Goal: Task Accomplishment & Management: Use online tool/utility

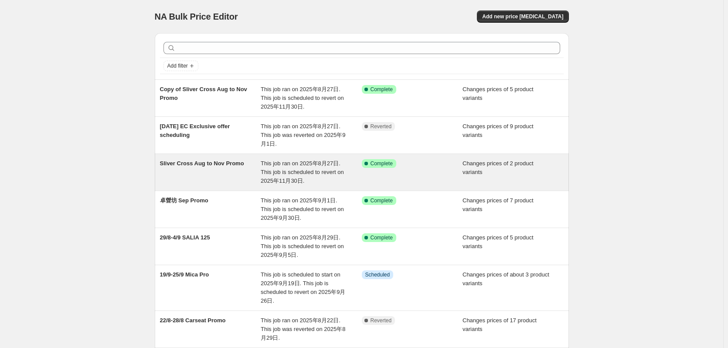
click at [226, 181] on div "Sliver Cross Aug to Nov Promo" at bounding box center [210, 172] width 101 height 26
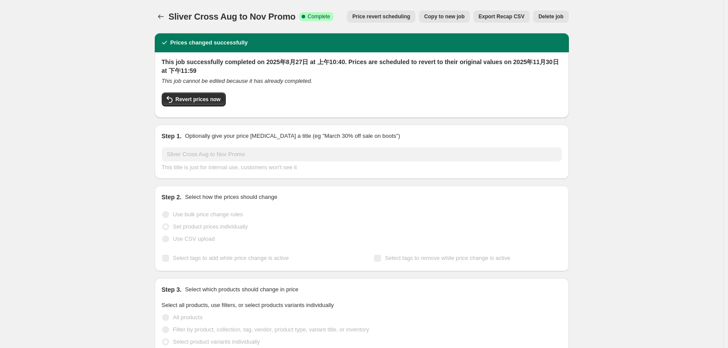
drag, startPoint x: 171, startPoint y: 10, endPoint x: 294, endPoint y: 18, distance: 123.7
click at [294, 18] on span "Sliver Cross Aug to Nov Promo" at bounding box center [232, 17] width 127 height 10
copy span "Sliver Cross Aug to Nov Promo"
click at [187, 97] on span "Revert prices now" at bounding box center [198, 99] width 45 height 7
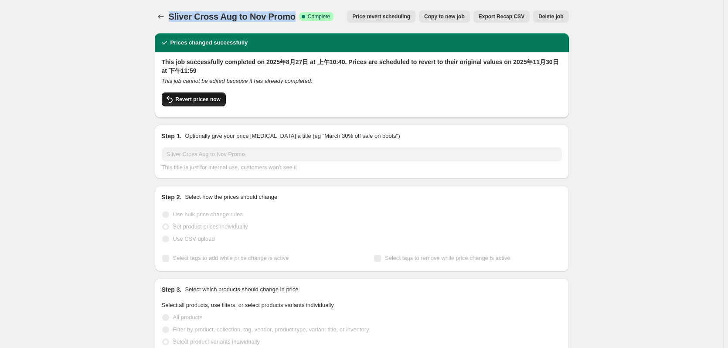
checkbox input "false"
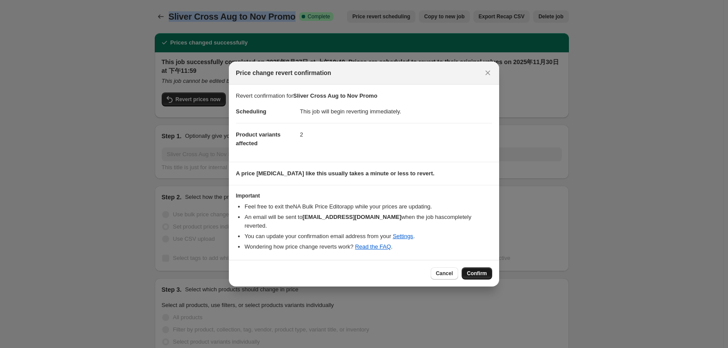
click at [466, 268] on button "Confirm" at bounding box center [477, 273] width 31 height 12
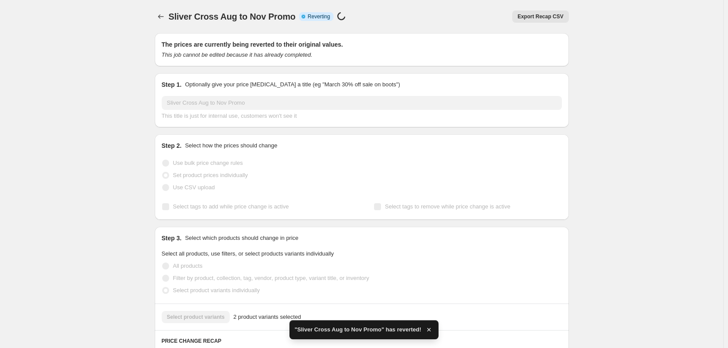
checkbox input "true"
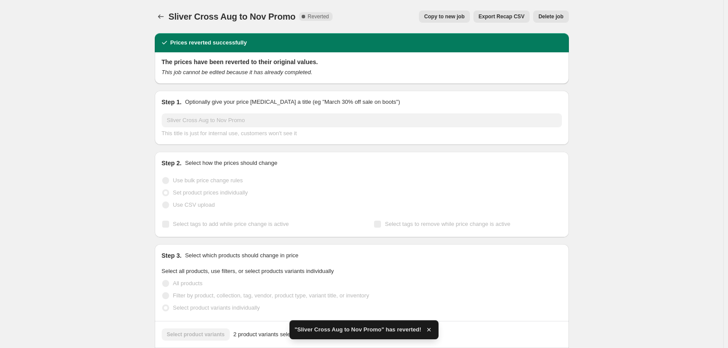
click at [168, 29] on div "Sliver Cross Aug to Nov Promo. This page is ready Sliver Cross Aug to Nov Promo…" at bounding box center [362, 16] width 414 height 33
click at [160, 14] on icon "Price change jobs" at bounding box center [161, 16] width 9 height 9
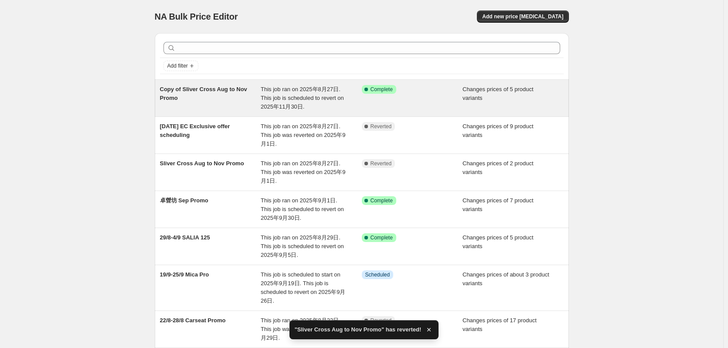
drag, startPoint x: 127, startPoint y: 109, endPoint x: 172, endPoint y: 94, distance: 47.4
click at [127, 109] on div "NA Bulk Price Editor. This page is ready NA Bulk Price Editor Add new price [ME…" at bounding box center [362, 264] width 724 height 528
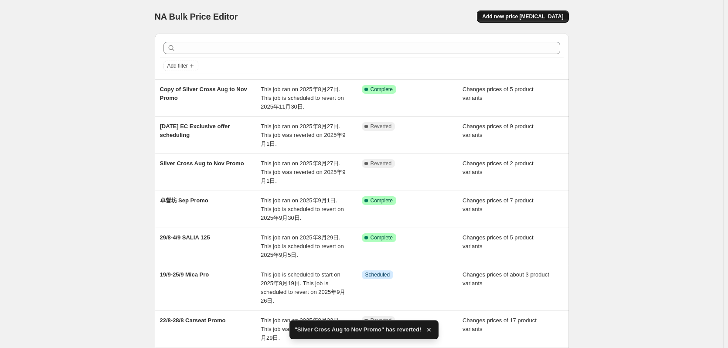
click at [550, 14] on span "Add new price [MEDICAL_DATA]" at bounding box center [522, 16] width 81 height 7
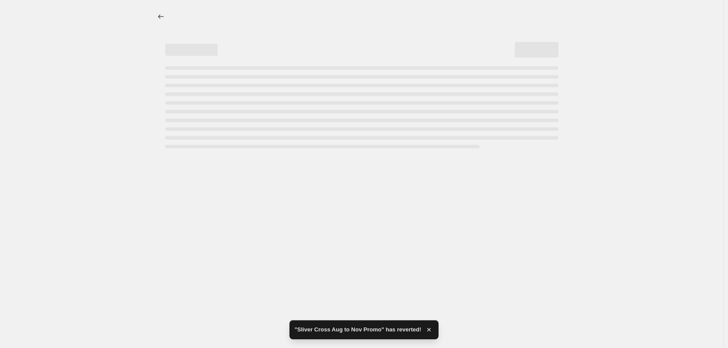
select select "percentage"
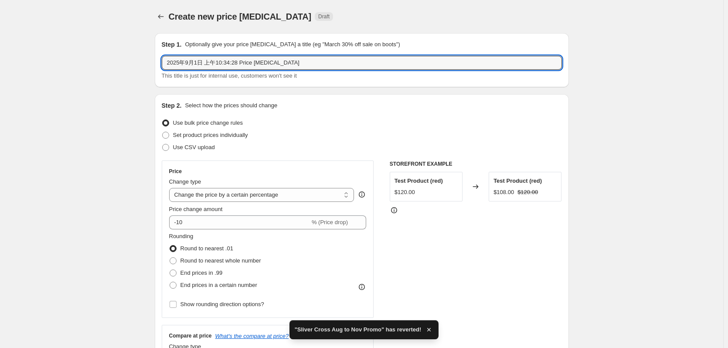
drag, startPoint x: 308, startPoint y: 61, endPoint x: 25, endPoint y: 62, distance: 282.6
paste input "Sliver Cross Aug to Nov Promo"
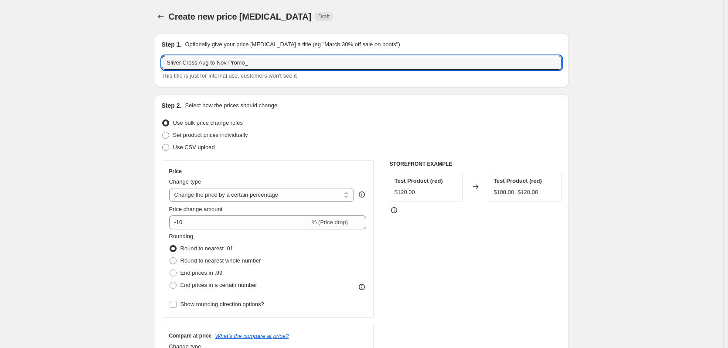
paste input "Motion 2"
click at [196, 63] on input "Sliver Cross Aug to Nov Promo" at bounding box center [362, 63] width 400 height 14
click at [197, 63] on input "Sliver Cross Aug to Nov Promo" at bounding box center [362, 63] width 400 height 14
paste input "Motion 2"
type input "Sliver Cross_Motion [DATE] to Nov Promo"
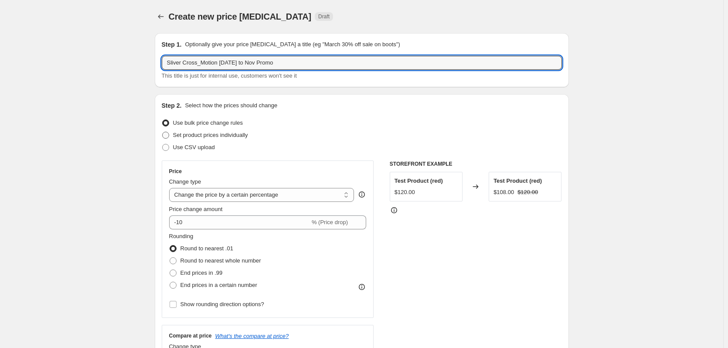
click at [197, 138] on span "Set product prices individually" at bounding box center [210, 135] width 75 height 7
click at [163, 132] on input "Set product prices individually" at bounding box center [162, 132] width 0 height 0
radio input "true"
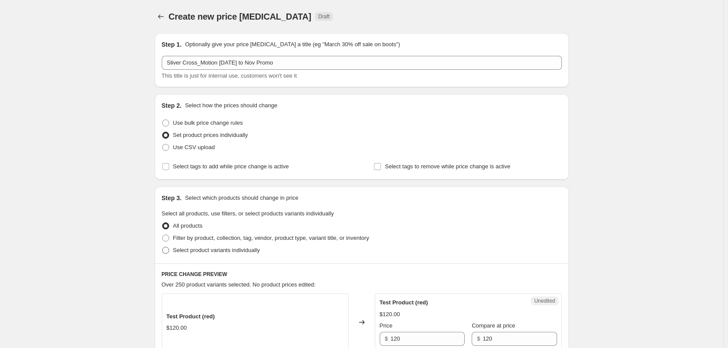
click at [185, 253] on span "Select product variants individually" at bounding box center [216, 250] width 87 height 7
click at [163, 247] on input "Select product variants individually" at bounding box center [162, 247] width 0 height 0
radio input "true"
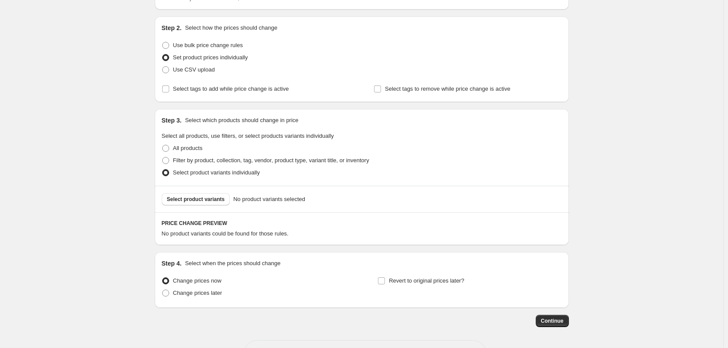
scroll to position [87, 0]
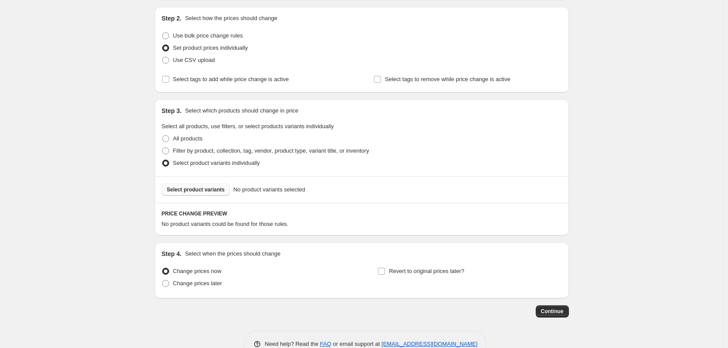
click at [217, 189] on span "Select product variants" at bounding box center [196, 189] width 58 height 7
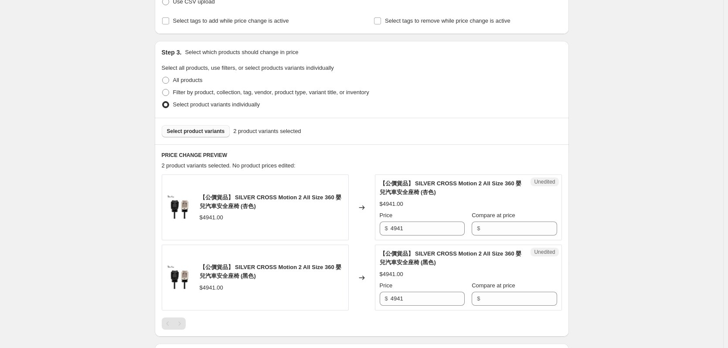
scroll to position [174, 0]
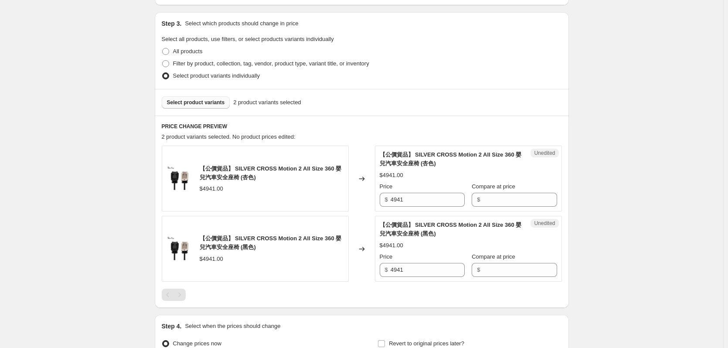
click at [124, 179] on div "Create new price [MEDICAL_DATA]. This page is ready Create new price [MEDICAL_D…" at bounding box center [362, 135] width 724 height 618
click at [504, 198] on input "Compare at price" at bounding box center [520, 200] width 74 height 14
paste input "5490"
type input "5490"
click at [409, 198] on input "4941" at bounding box center [428, 200] width 74 height 14
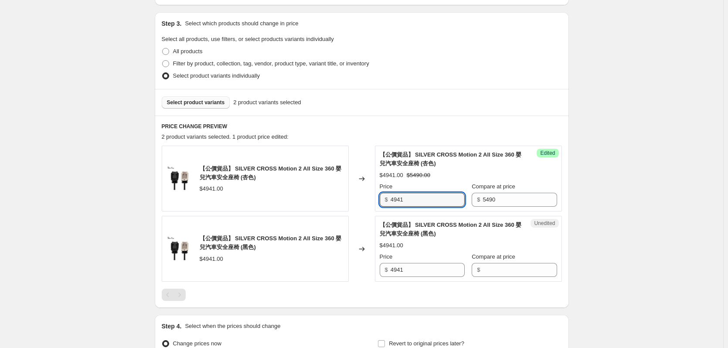
drag, startPoint x: 414, startPoint y: 199, endPoint x: 379, endPoint y: 202, distance: 35.0
click at [379, 202] on div "Success Edited 【公價貨品】 SILVER CROSS Motion 2 All Size 360 嬰兒汽車安全座椅 (杏色) $4941.00…" at bounding box center [468, 179] width 187 height 66
type input "4392"
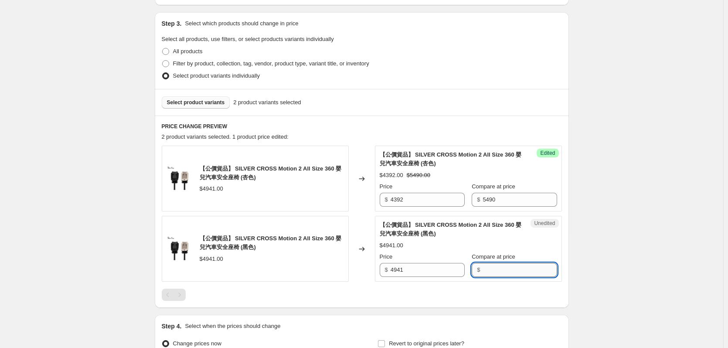
click at [503, 265] on input "Compare at price" at bounding box center [520, 270] width 74 height 14
type input "5490"
drag, startPoint x: 424, startPoint y: 198, endPoint x: 340, endPoint y: 217, distance: 86.7
click at [340, 217] on div "【公價貨品】 SILVER CROSS Motion 2 All Size 360 嬰兒汽車安全座椅 (杏色) $4941.00 Changed to Suc…" at bounding box center [362, 214] width 400 height 136
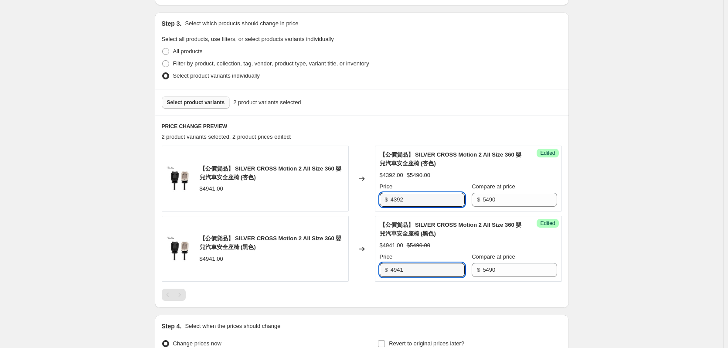
drag, startPoint x: 412, startPoint y: 267, endPoint x: 363, endPoint y: 268, distance: 48.4
click at [363, 268] on div "【公價貨品】 SILVER CROSS Motion 2 All Size 360 嬰兒汽車安全座椅 (黑色) $4941.00 Changed to Suc…" at bounding box center [362, 249] width 400 height 66
paste input "392"
type input "4392"
click at [633, 185] on div "Create new price [MEDICAL_DATA]. This page is ready Create new price [MEDICAL_D…" at bounding box center [362, 135] width 724 height 618
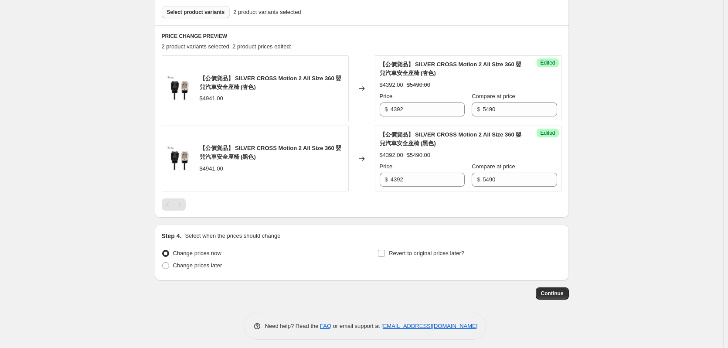
scroll to position [270, 0]
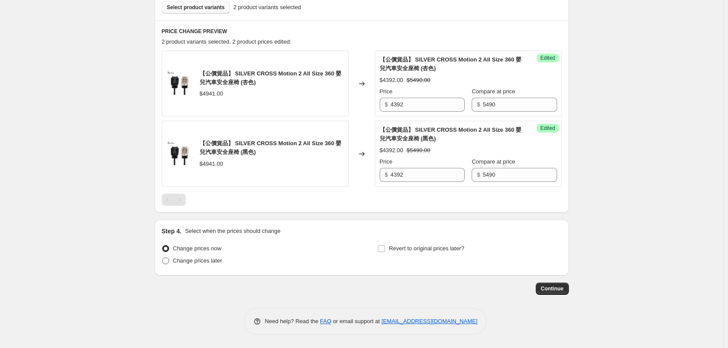
click at [214, 261] on span "Change prices later" at bounding box center [197, 260] width 49 height 7
click at [163, 258] on input "Change prices later" at bounding box center [162, 257] width 0 height 0
radio input "true"
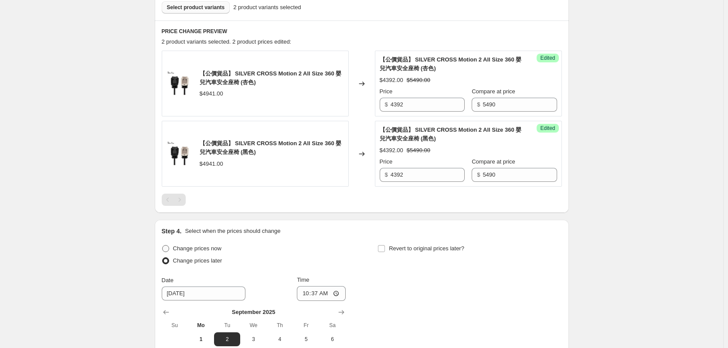
click at [221, 245] on span "Change prices now" at bounding box center [197, 248] width 48 height 7
click at [163, 245] on input "Change prices now" at bounding box center [162, 245] width 0 height 0
radio input "true"
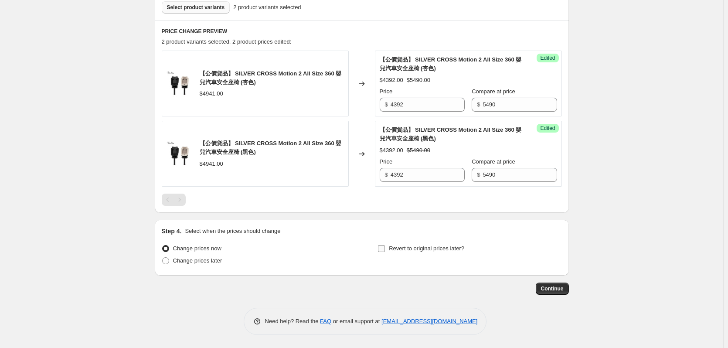
click at [403, 247] on span "Revert to original prices later?" at bounding box center [426, 248] width 75 height 7
click at [385, 247] on input "Revert to original prices later?" at bounding box center [381, 248] width 7 height 7
checkbox input "true"
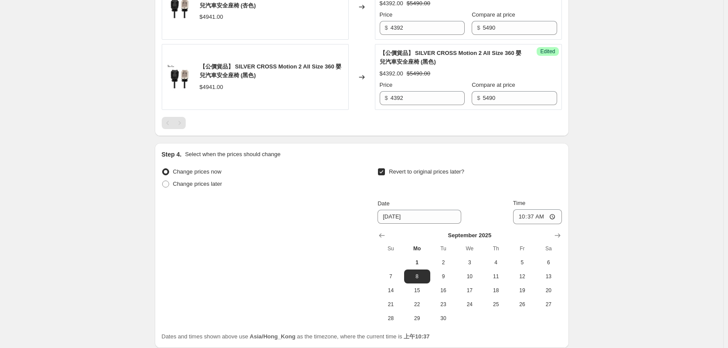
scroll to position [419, 0]
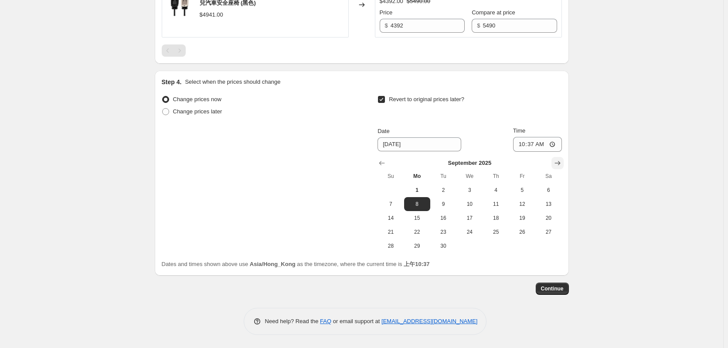
click at [556, 162] on icon "Show next month, October 2025" at bounding box center [558, 163] width 9 height 9
click at [562, 161] on icon "Show next month, November 2025" at bounding box center [558, 163] width 9 height 9
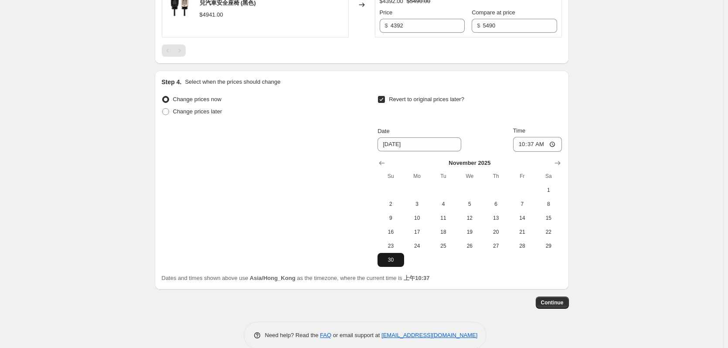
click at [394, 260] on span "30" at bounding box center [390, 259] width 19 height 7
type input "[DATE]"
click at [535, 149] on input "10:37" at bounding box center [537, 144] width 49 height 15
type input "23:59"
drag, startPoint x: 544, startPoint y: 295, endPoint x: 555, endPoint y: 304, distance: 13.6
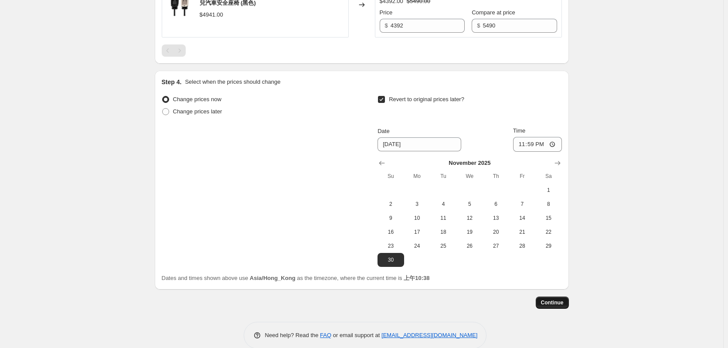
click at [558, 307] on button "Continue" at bounding box center [552, 303] width 33 height 12
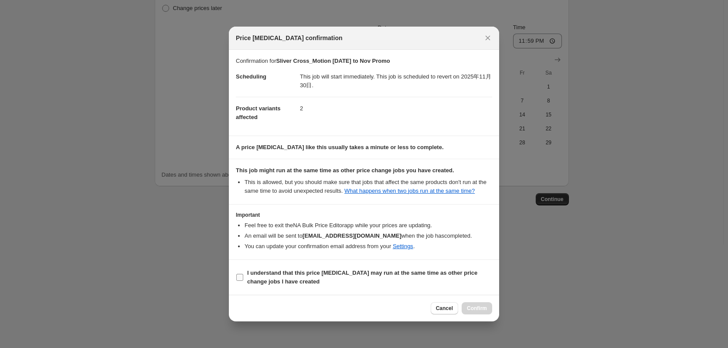
click at [294, 271] on b "I understand that this price [MEDICAL_DATA] may run at the same time as other p…" at bounding box center [362, 277] width 230 height 15
click at [243, 274] on input "I understand that this price [MEDICAL_DATA] may run at the same time as other p…" at bounding box center [239, 277] width 7 height 7
checkbox input "true"
click at [485, 309] on span "Confirm" at bounding box center [477, 308] width 20 height 7
